Goal: Task Accomplishment & Management: Manage account settings

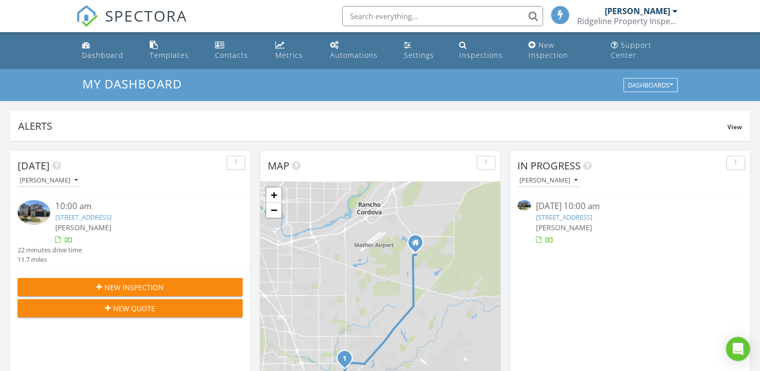
click at [556, 224] on span "[PERSON_NAME]" at bounding box center [564, 227] width 56 height 10
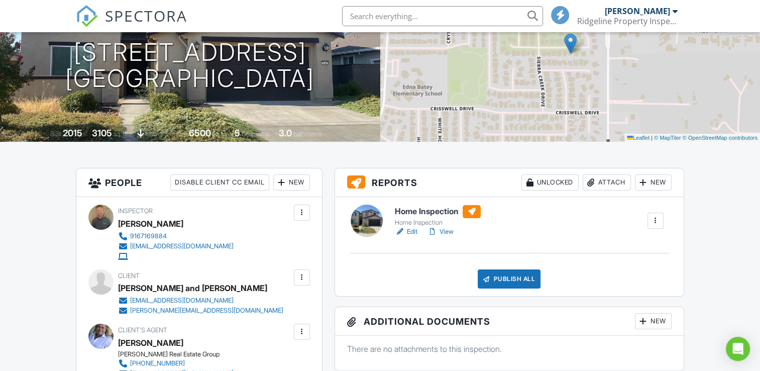
scroll to position [151, 0]
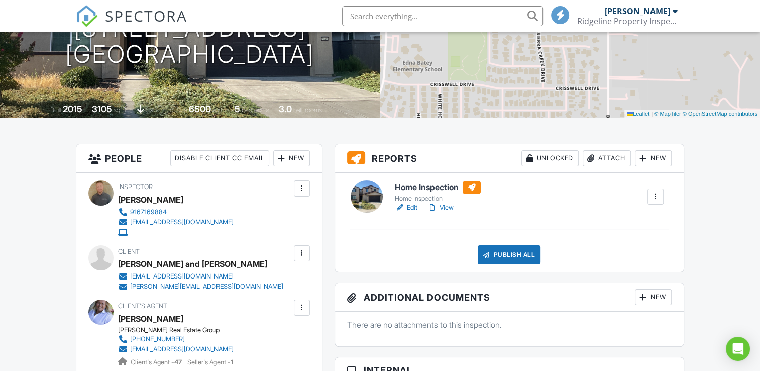
click at [442, 212] on link "View" at bounding box center [440, 207] width 26 height 10
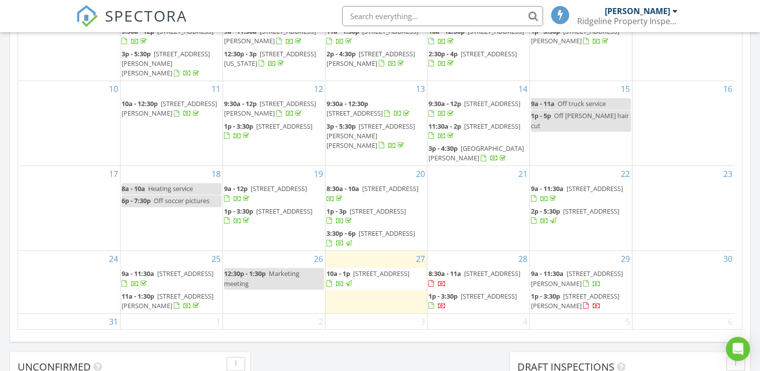
scroll to position [59, 0]
